Goal: Task Accomplishment & Management: Complete application form

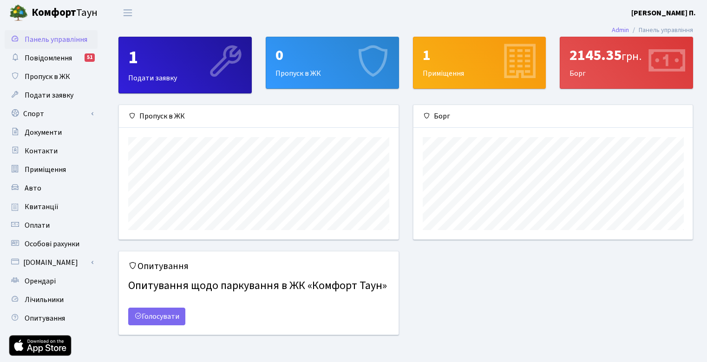
scroll to position [134, 279]
click at [74, 77] on link "Пропуск в ЖК" at bounding box center [51, 76] width 93 height 19
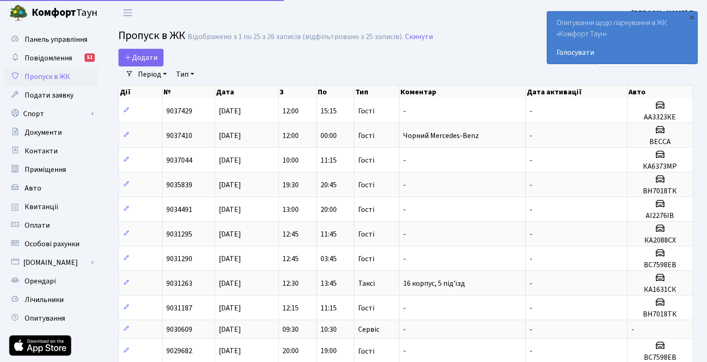
select select "25"
click at [143, 57] on span "Додати" at bounding box center [141, 58] width 33 height 10
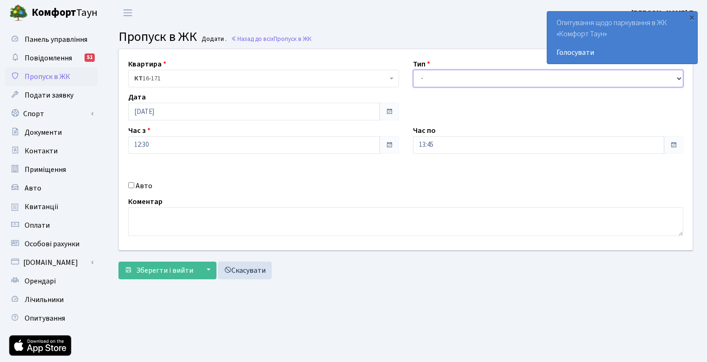
click at [434, 82] on select "- Доставка Таксі Гості Сервіс" at bounding box center [548, 79] width 271 height 18
select select "3"
click at [413, 70] on select "- Доставка Таксі Гості Сервіс" at bounding box center [548, 79] width 271 height 18
click at [132, 185] on input "Авто" at bounding box center [131, 185] width 6 height 6
checkbox input "true"
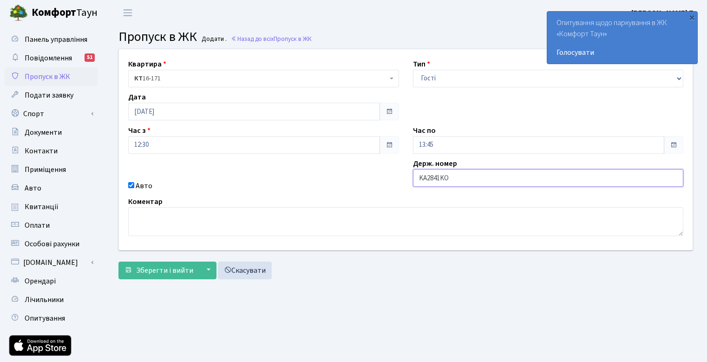
type input "KA2841KO"
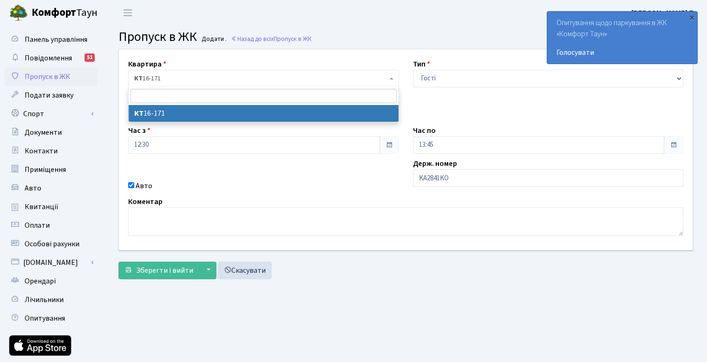
click at [195, 78] on span "КТ 16-171" at bounding box center [260, 78] width 253 height 9
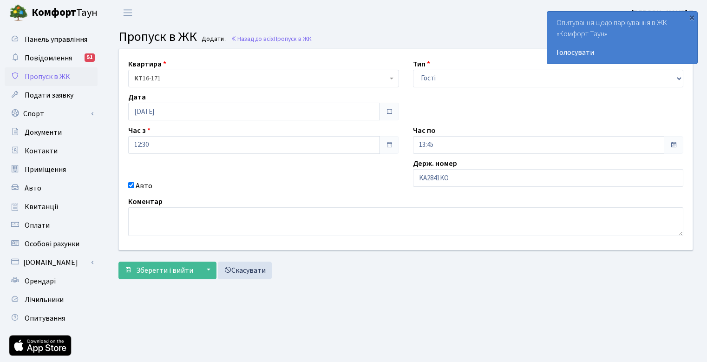
click at [277, 55] on div "Квартира <b>КТ</b>&nbsp;&nbsp;&nbsp;&nbsp;16-171 КТ 16-171 Тип - Доставка Таксі…" at bounding box center [406, 149] width 588 height 201
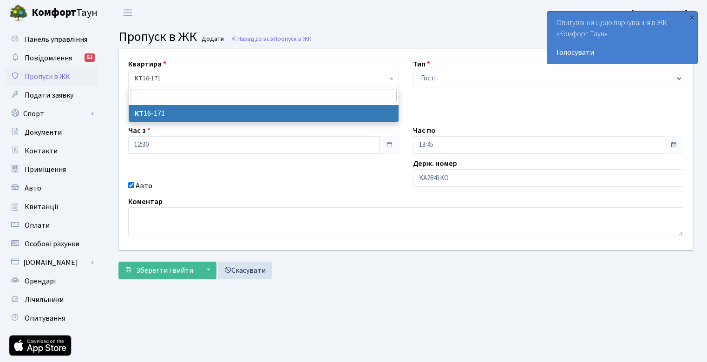
click at [190, 72] on span "КТ 16-171" at bounding box center [263, 79] width 271 height 18
click at [203, 55] on div "Квартира <b>КТ</b>&nbsp;&nbsp;&nbsp;&nbsp;16-171 КТ 16-171 Тип - Доставка Таксі…" at bounding box center [406, 149] width 588 height 201
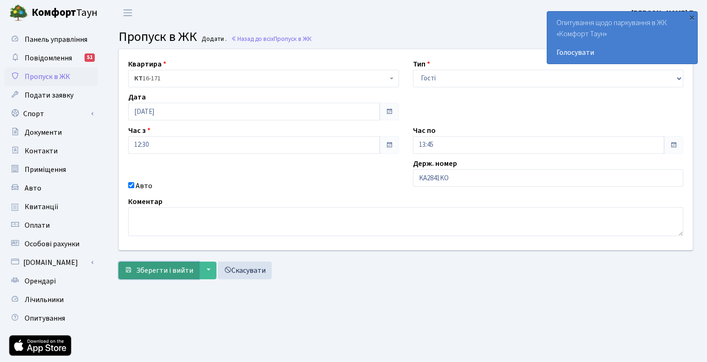
click at [170, 273] on span "Зберегти і вийти" at bounding box center [164, 270] width 57 height 10
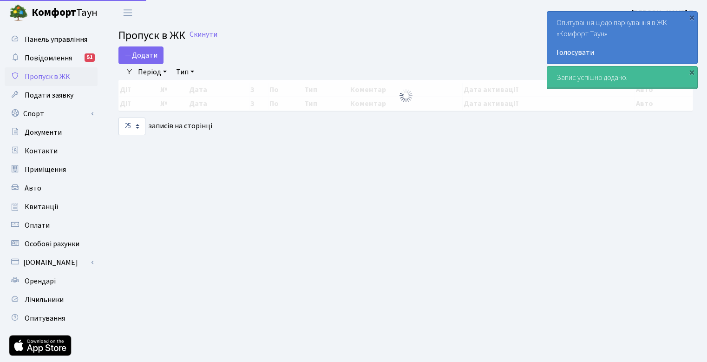
select select "25"
